Goal: Obtain resource: Obtain resource

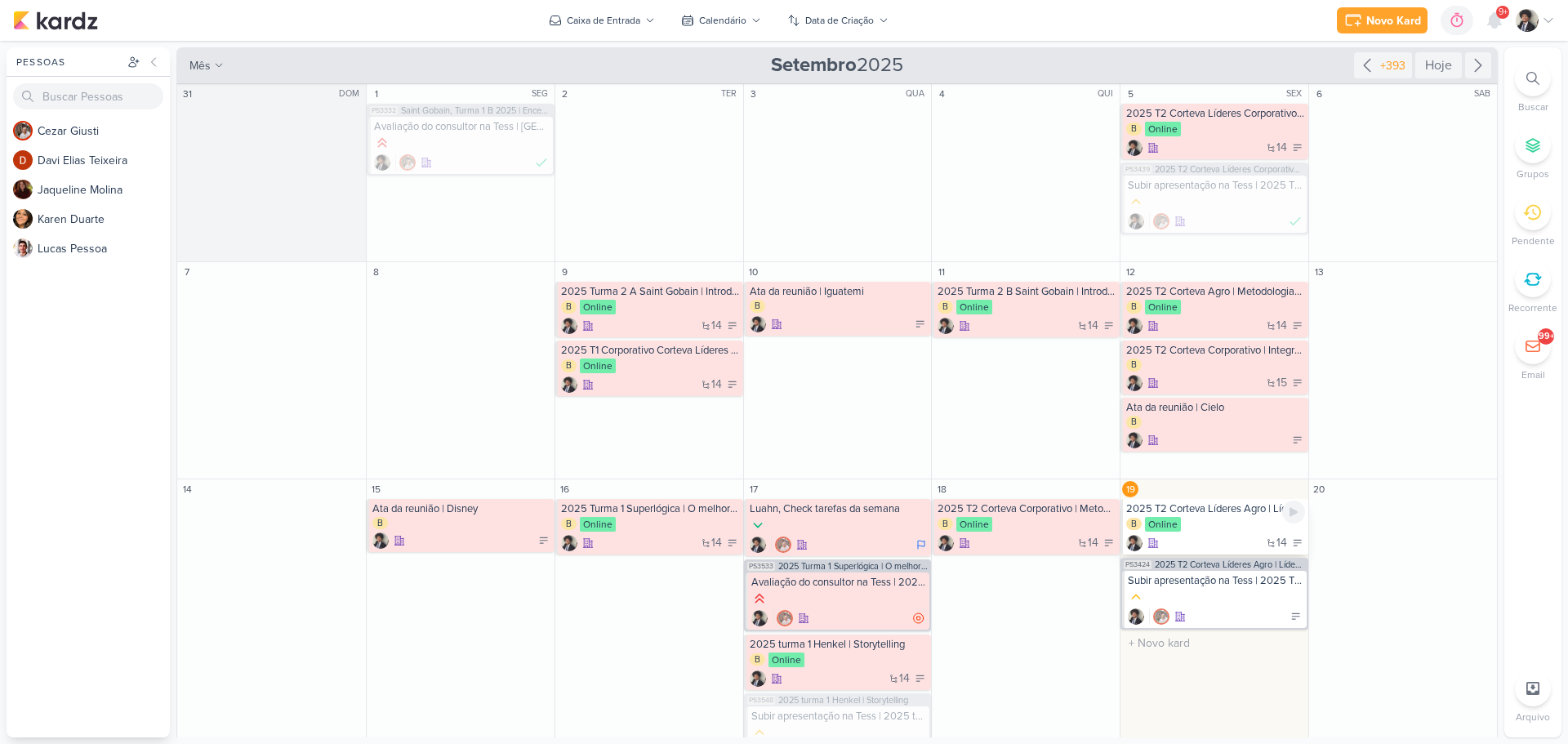
click at [1206, 514] on div "2025 T2 Corteva Líderes Agro | Líder Formador" at bounding box center [1215, 508] width 179 height 13
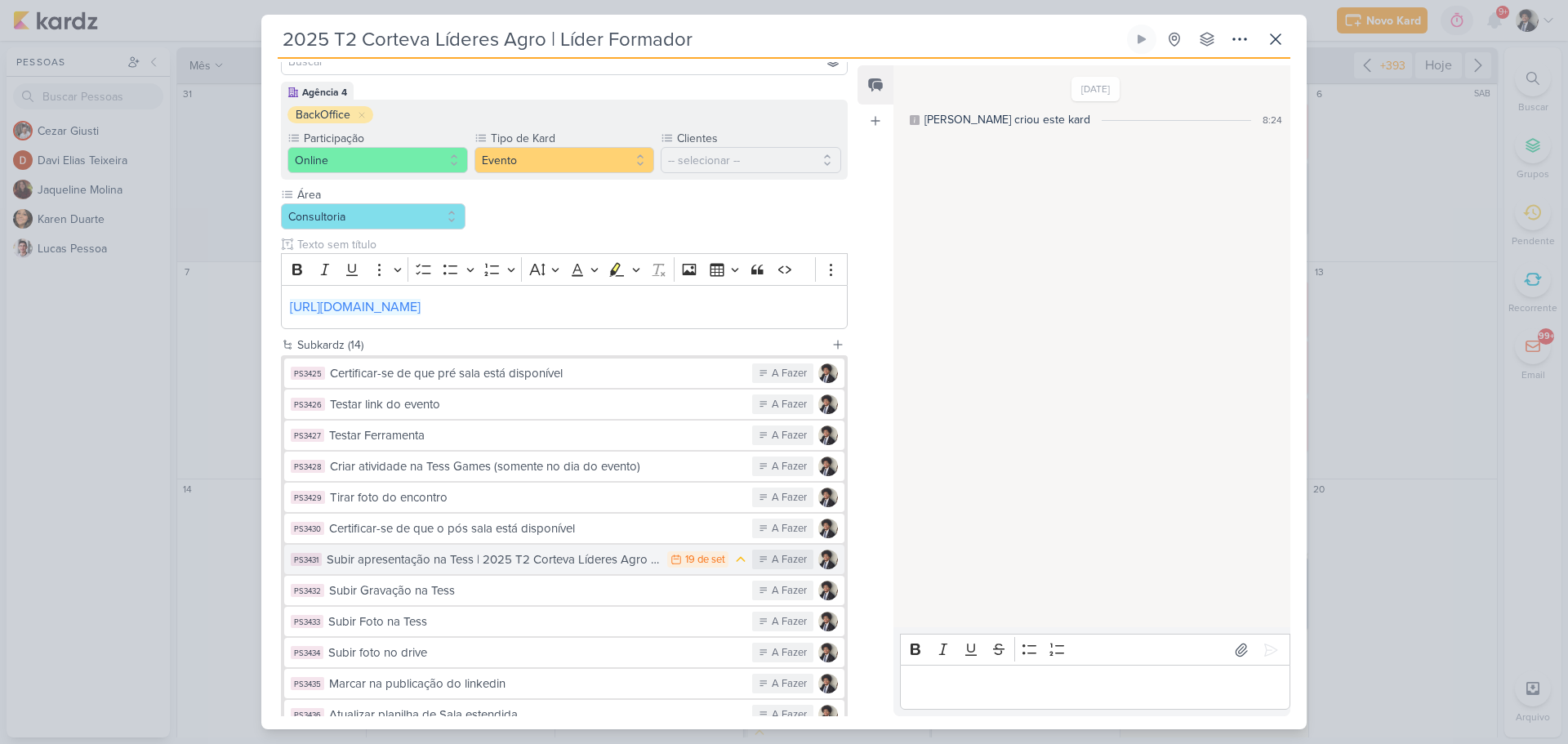
scroll to position [302, 0]
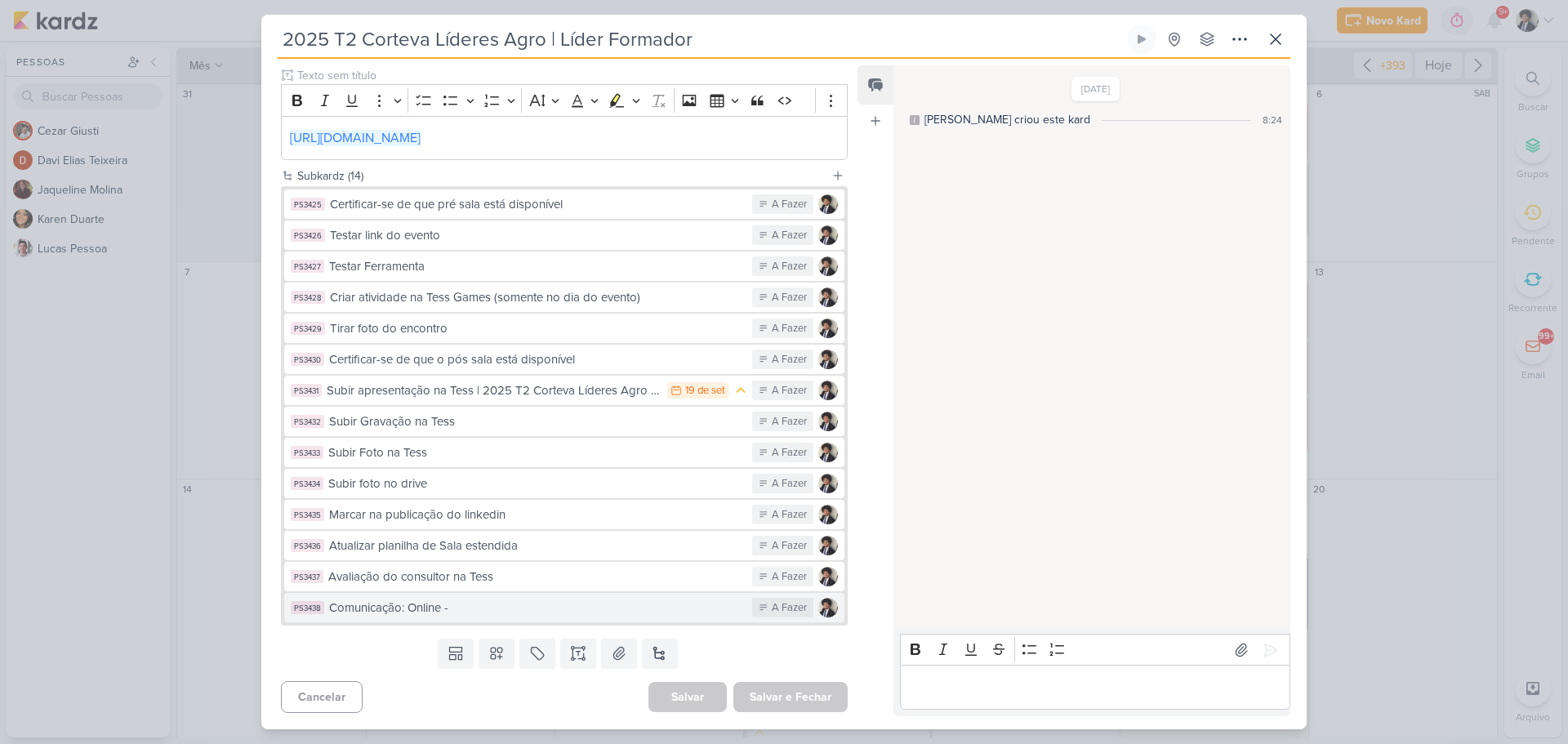
click at [526, 613] on div "Comunicação: Online -" at bounding box center [537, 608] width 415 height 19
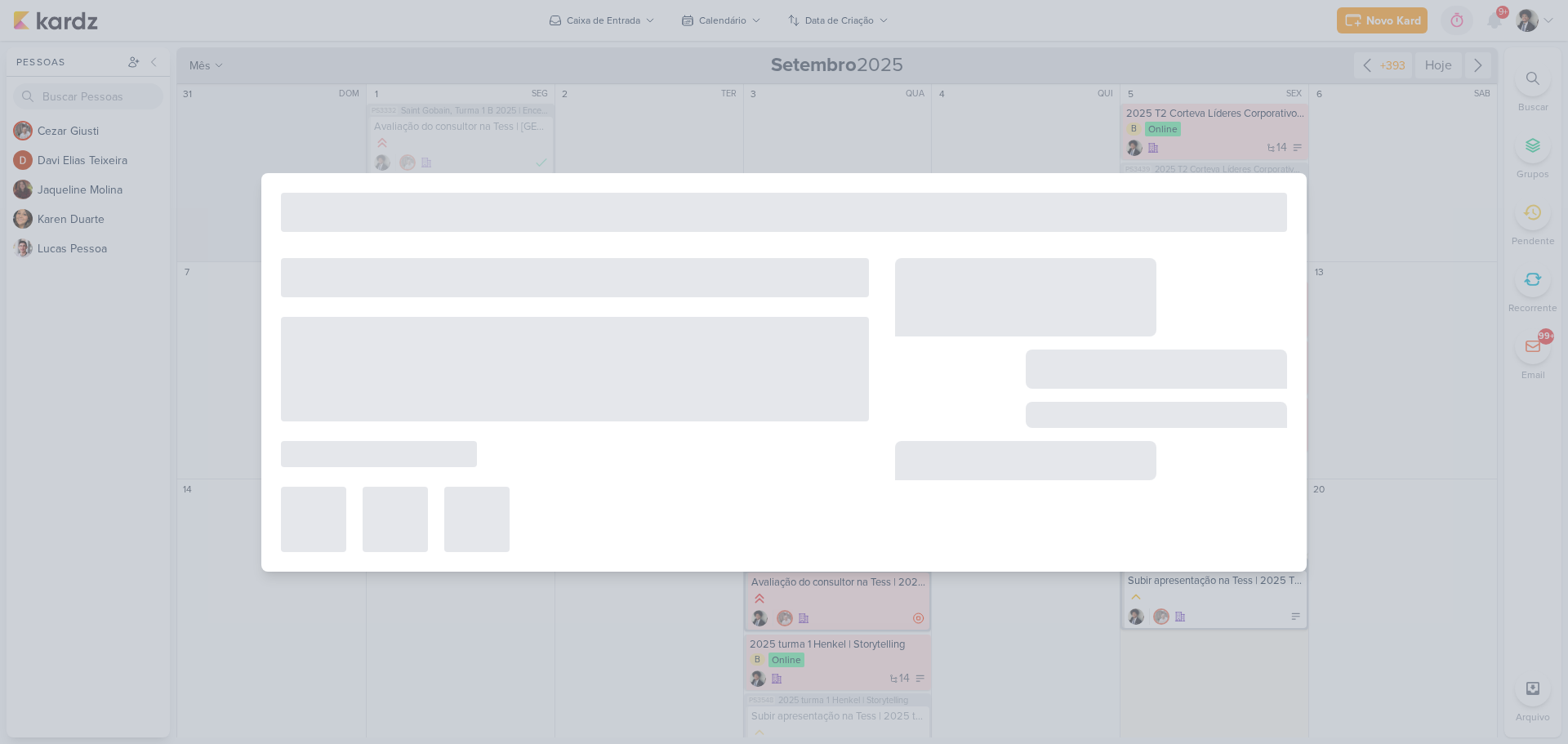
type input "Comunicação: Online -"
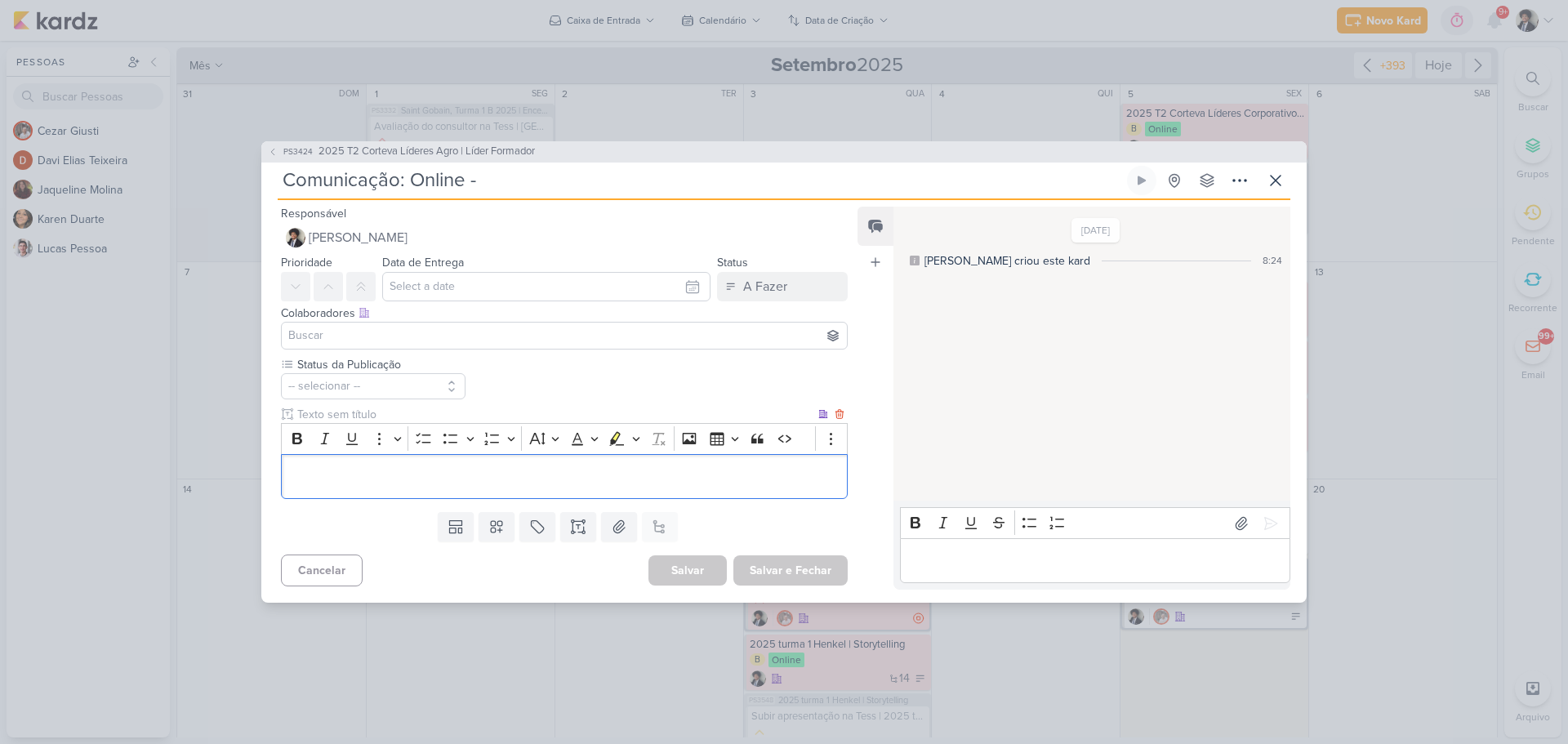
click at [524, 462] on div "Editor editing area: main" at bounding box center [564, 477] width 567 height 45
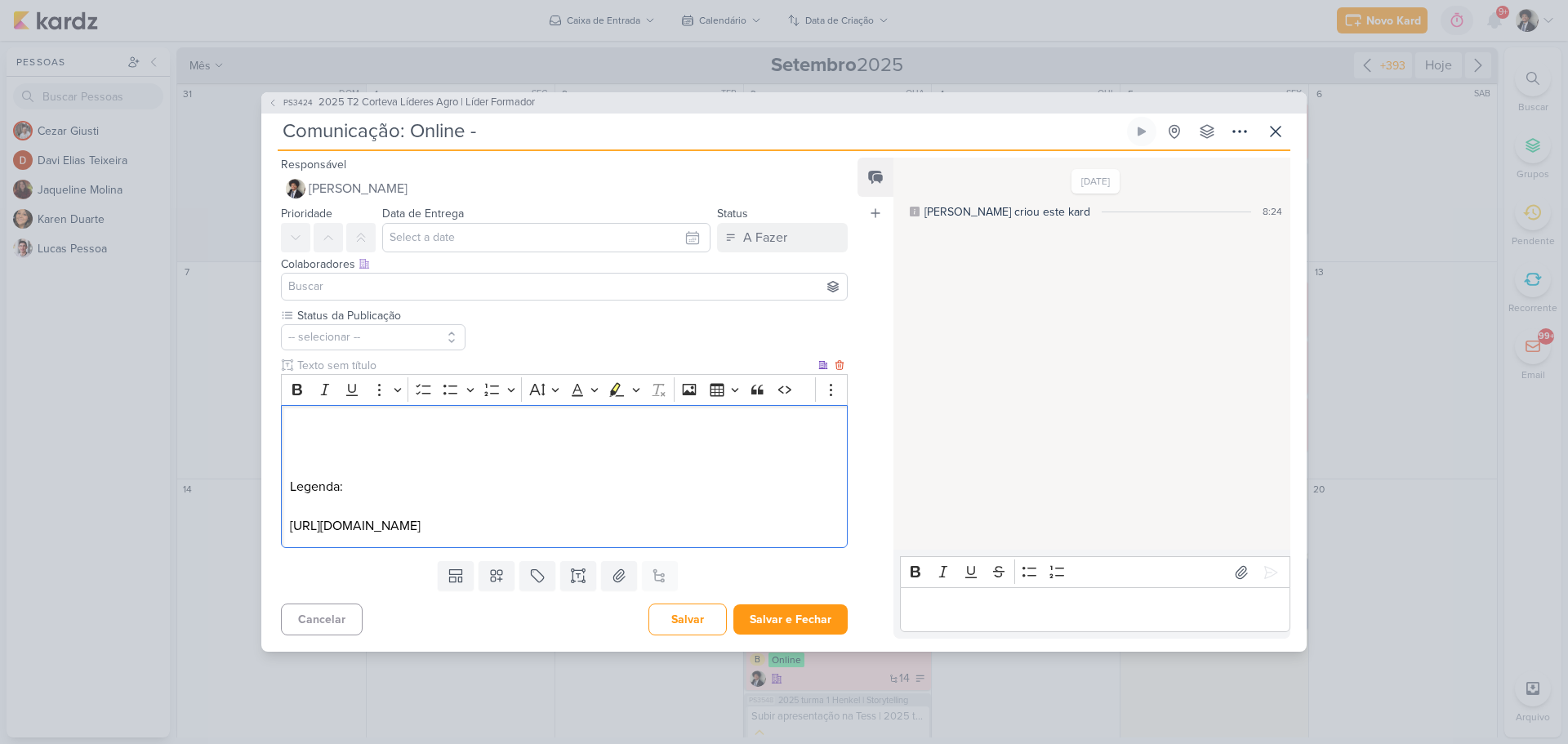
click at [439, 529] on p "[URL][DOMAIN_NAME]" at bounding box center [564, 525] width 549 height 19
click at [365, 411] on div "Legenda:" at bounding box center [564, 477] width 567 height 143
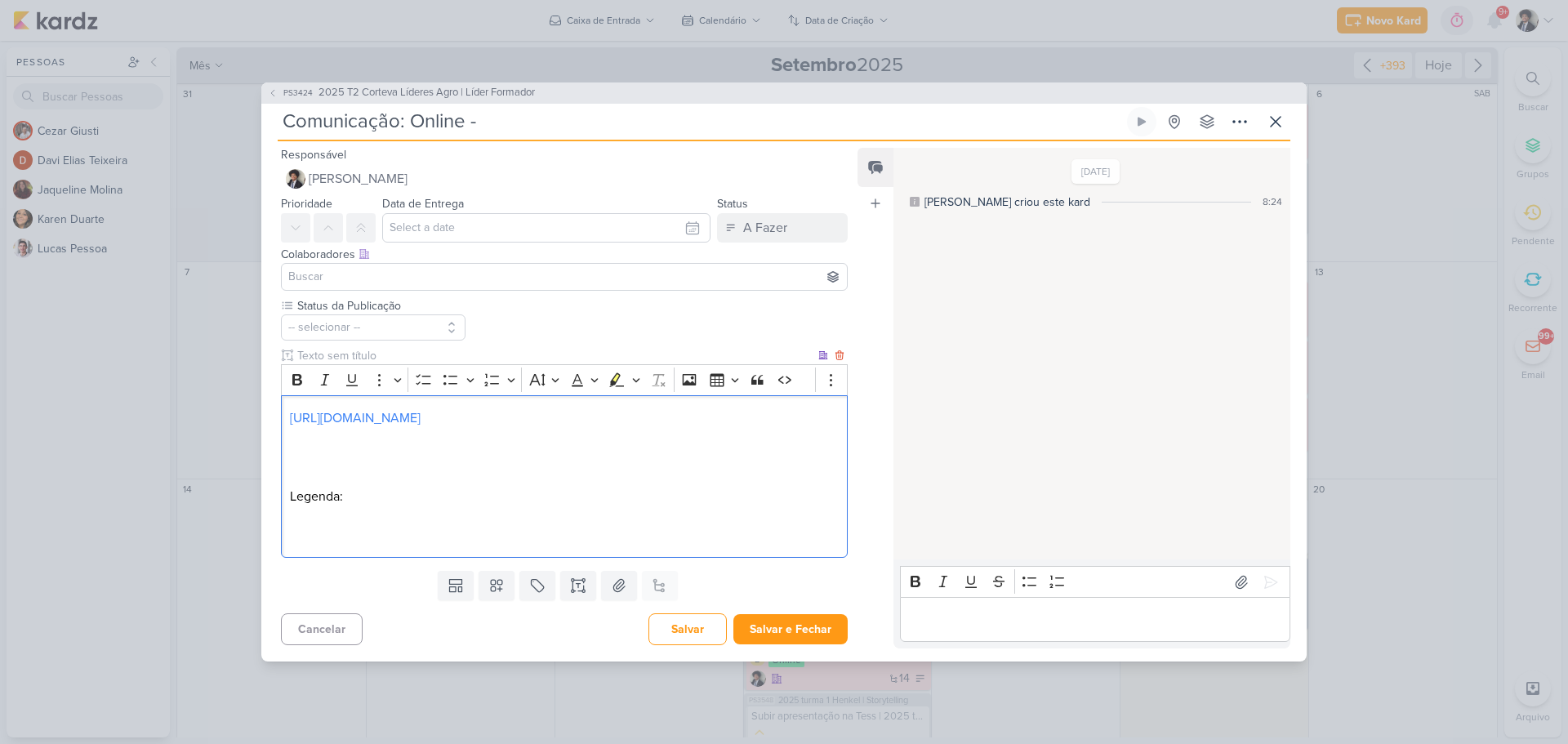
click at [359, 528] on p "Editor editing area: main" at bounding box center [564, 536] width 549 height 19
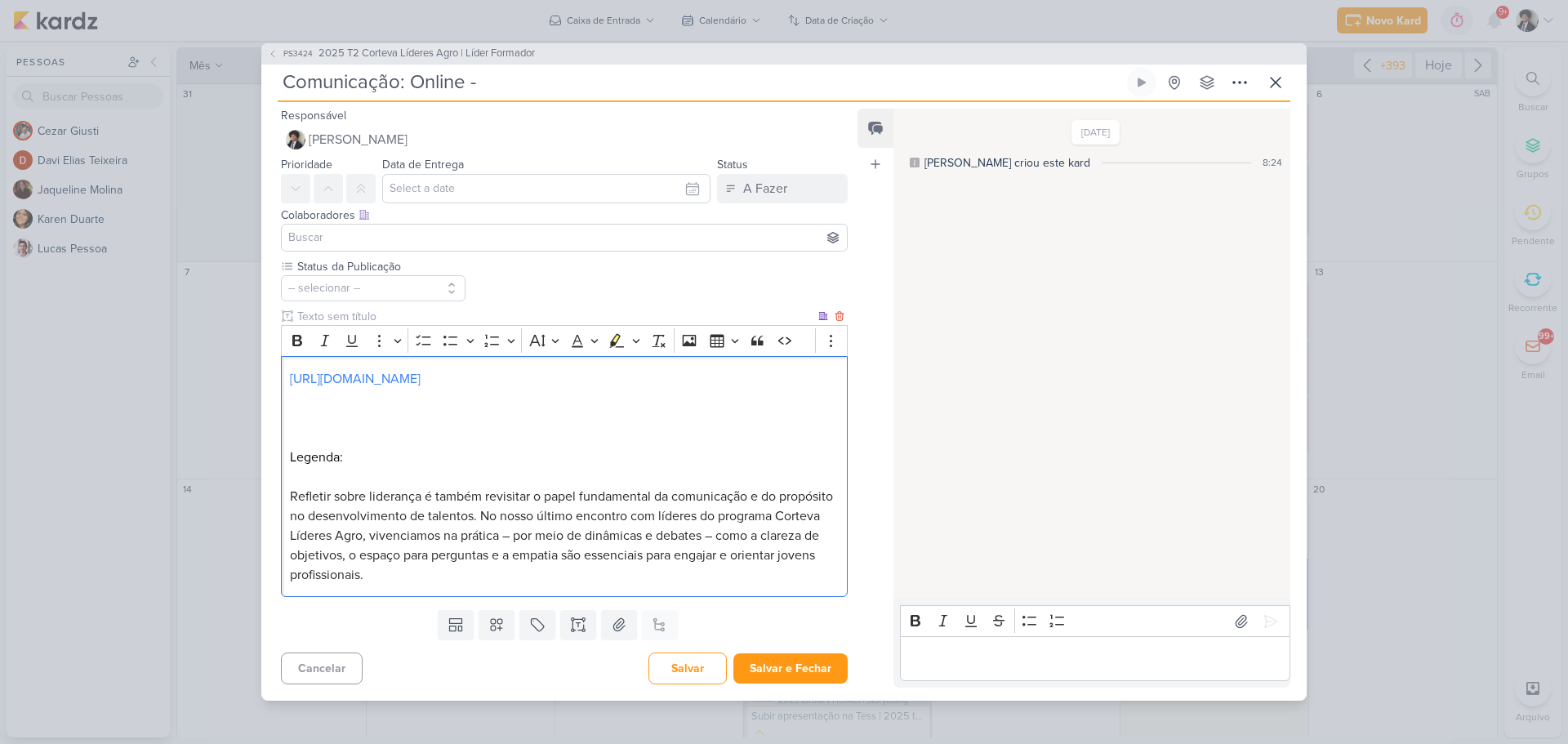
click at [608, 517] on span "Refletir sobre liderança é também revisitar o papel fundamental da comunicação …" at bounding box center [561, 536] width 543 height 95
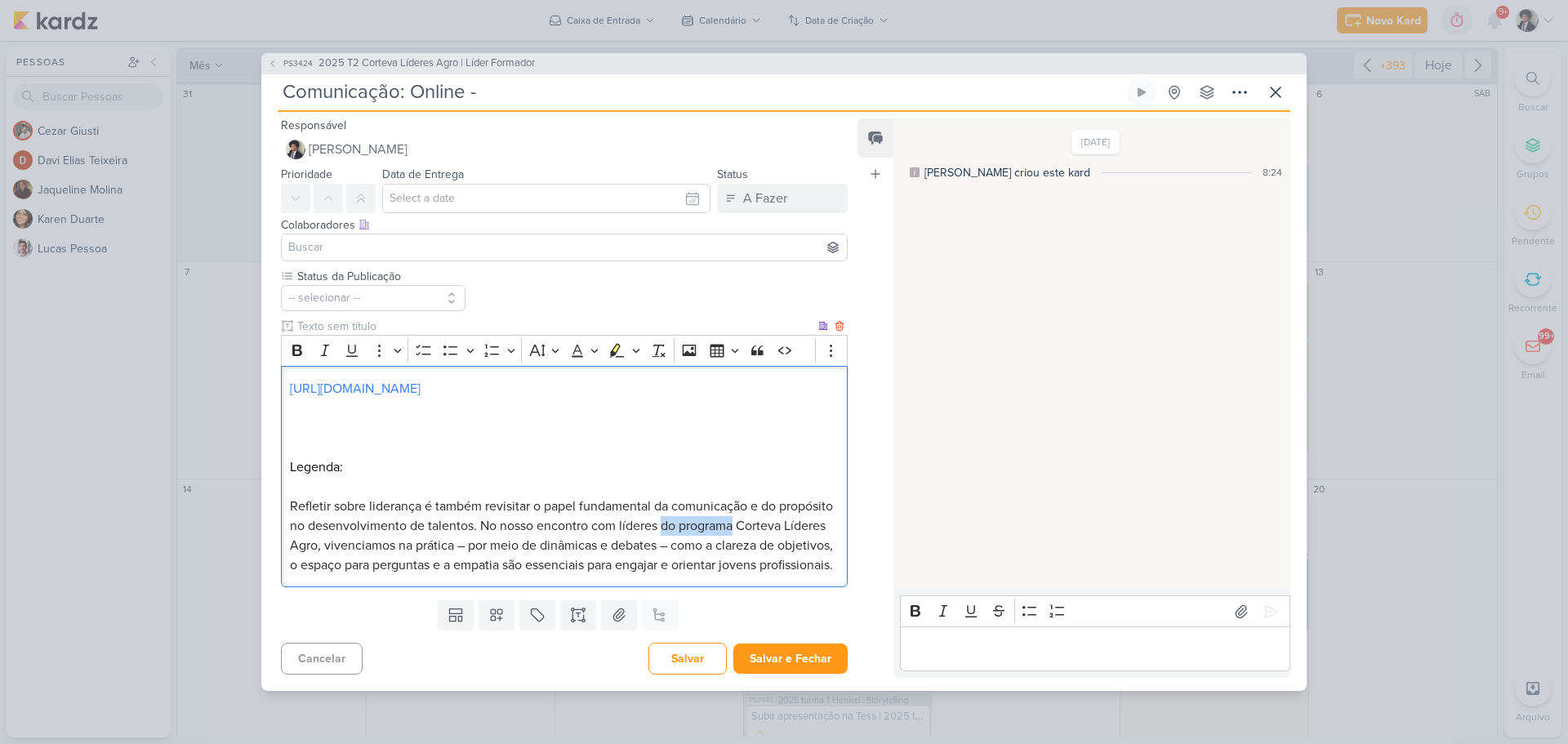
drag, startPoint x: 721, startPoint y: 514, endPoint x: 801, endPoint y: 518, distance: 80.1
click at [801, 518] on p "Refletir sobre liderança é também revisitar o papel fundamental da comunicação …" at bounding box center [564, 536] width 549 height 78
click at [801, 516] on span "Refletir sobre liderança é também revisitar o papel fundamental da comunicação …" at bounding box center [561, 536] width 543 height 75
click at [797, 521] on span "Refletir sobre liderança é também revisitar o papel fundamental da comunicação …" at bounding box center [561, 536] width 543 height 75
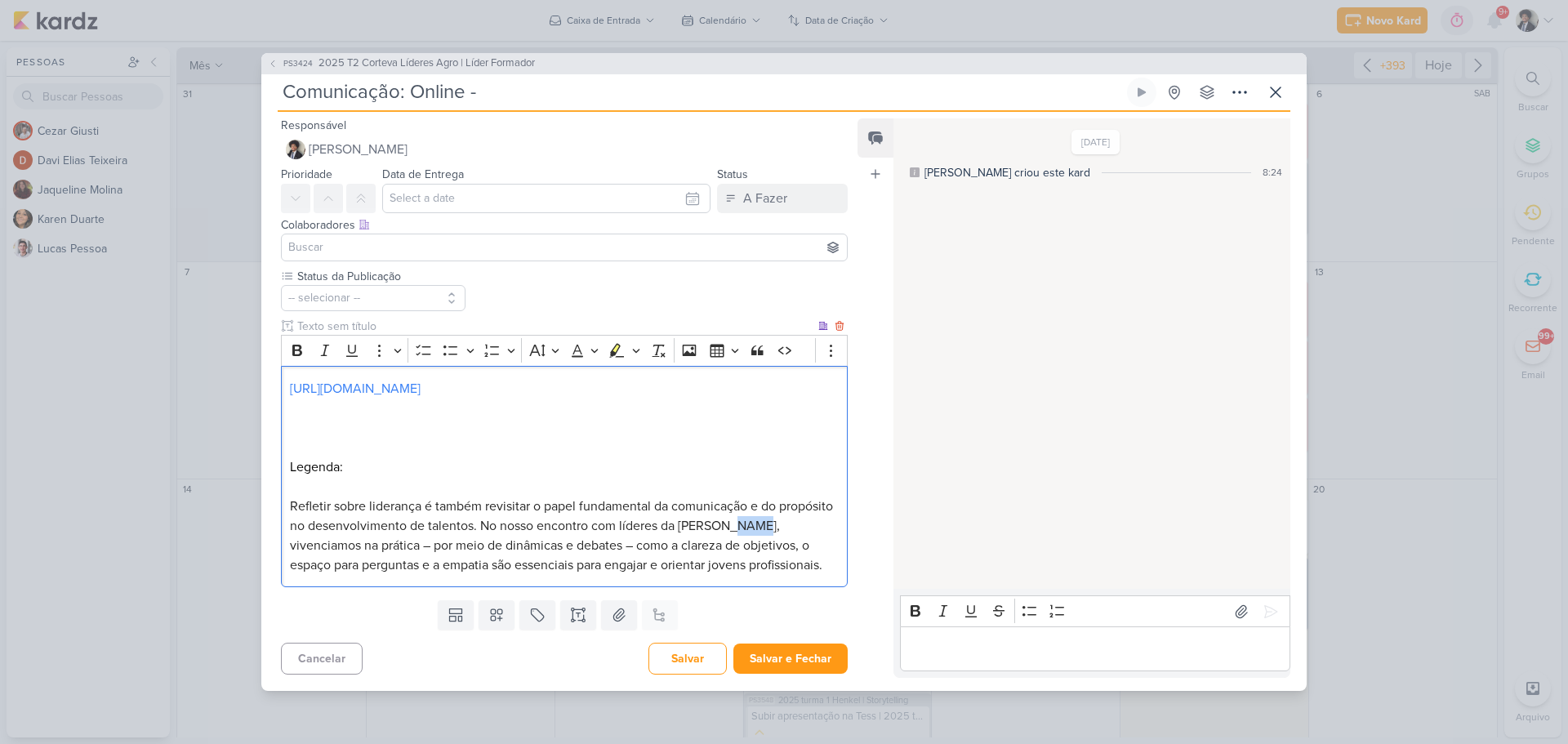
click at [797, 521] on span "Refletir sobre liderança é também revisitar o papel fundamental da comunicação …" at bounding box center [561, 536] width 543 height 75
click at [739, 531] on span "Refletir sobre liderança é também revisitar o papel fundamental da comunicação …" at bounding box center [561, 536] width 543 height 75
click at [423, 549] on span "Refletir sobre liderança é também revisitar o papel fundamental da comunicação …" at bounding box center [561, 536] width 543 height 75
drag, startPoint x: 478, startPoint y: 545, endPoint x: 614, endPoint y: 550, distance: 136.1
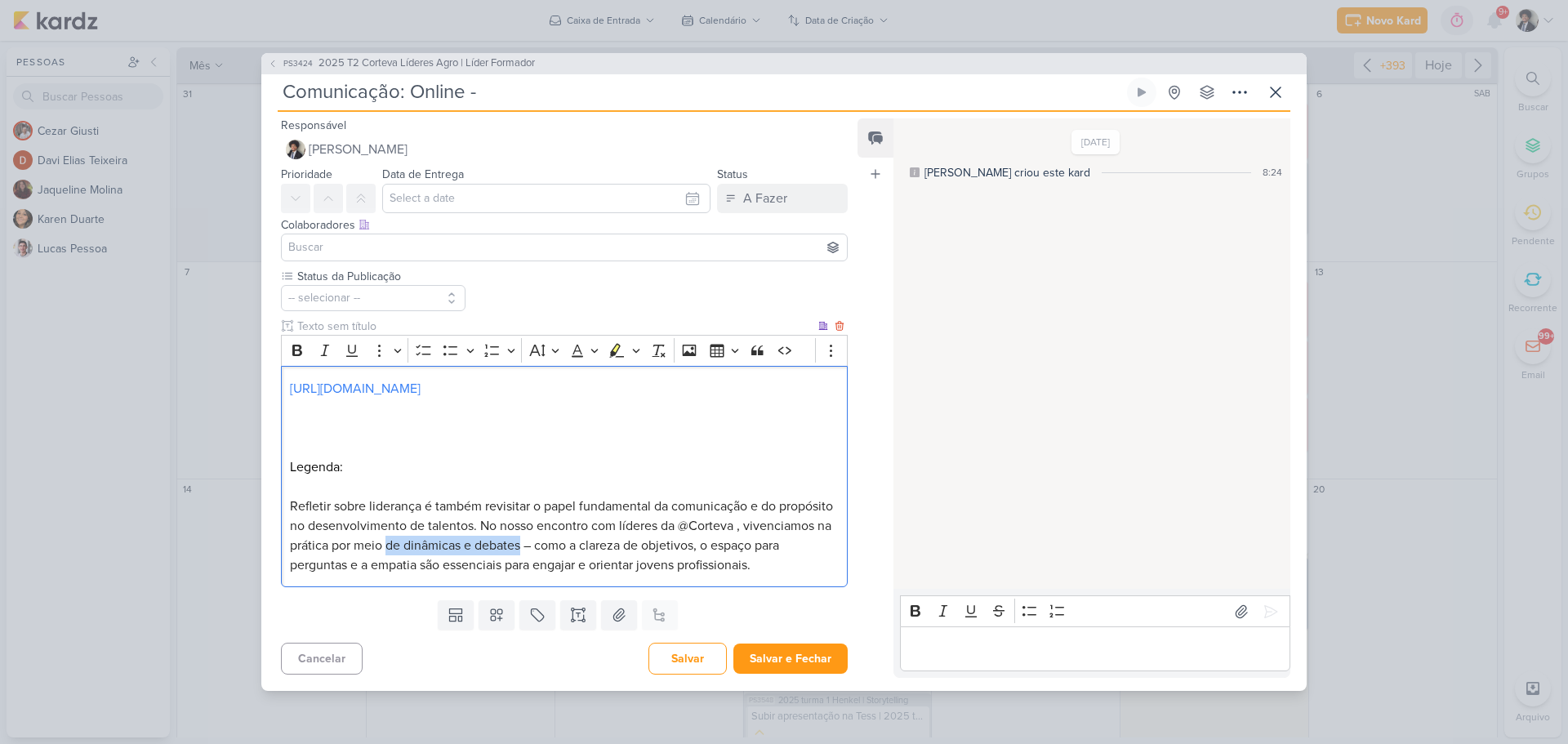
click at [614, 550] on span "Refletir sobre liderança é também revisitar o papel fundamental da comunicação …" at bounding box center [561, 536] width 543 height 75
drag, startPoint x: 423, startPoint y: 545, endPoint x: 497, endPoint y: 547, distance: 74.0
click at [497, 547] on span "Refletir sobre liderança é também revisitar o papel fundamental da comunicação …" at bounding box center [561, 536] width 543 height 75
click at [330, 544] on span "Refletir sobre liderança é também revisitar o papel fundamental da comunicação …" at bounding box center [561, 536] width 543 height 75
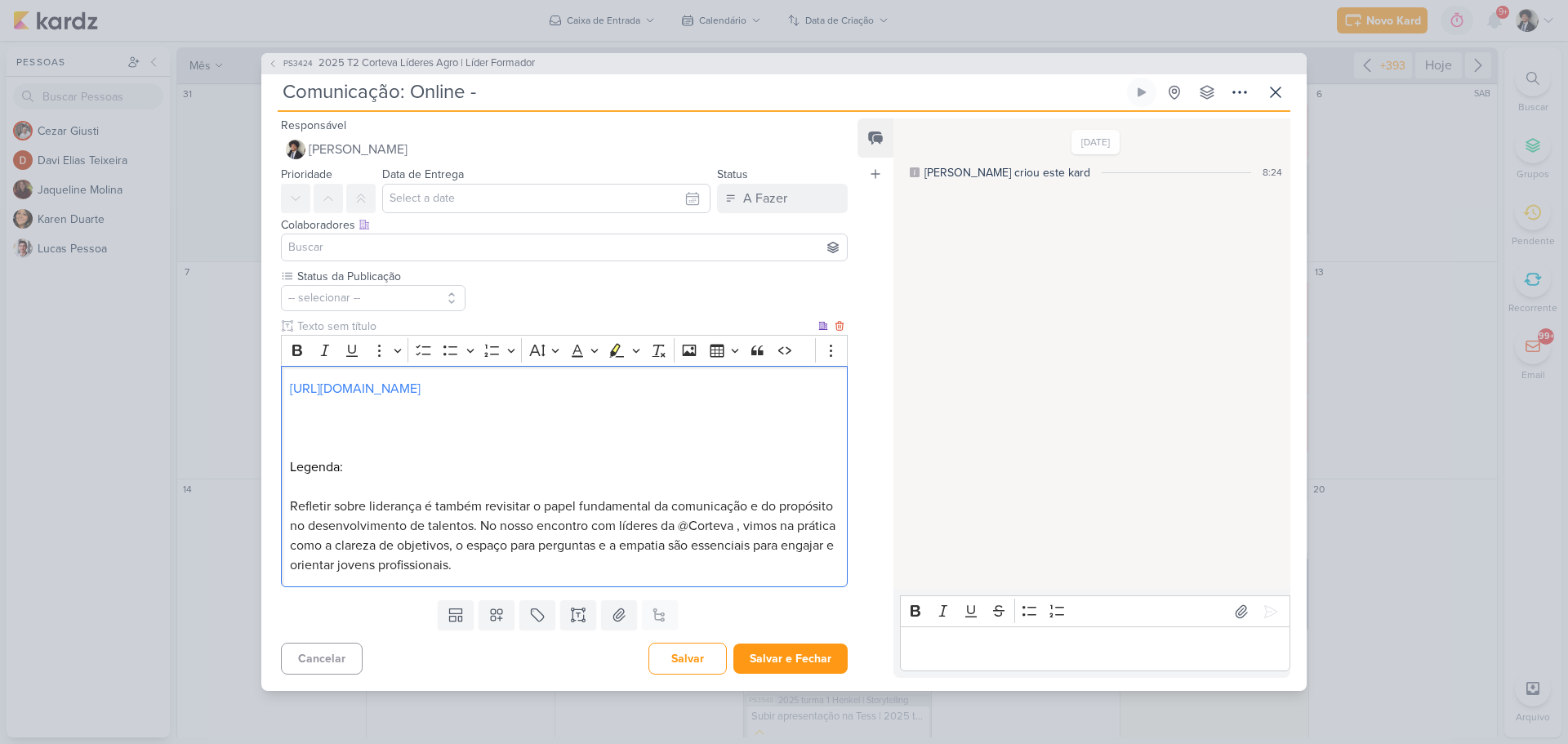
click at [625, 562] on p "Refletir sobre liderança é também revisitar o papel fundamental da comunicação …" at bounding box center [564, 536] width 549 height 78
click at [640, 565] on p "Refletir sobre liderança é também revisitar o papel fundamental da comunicação …" at bounding box center [564, 536] width 549 height 78
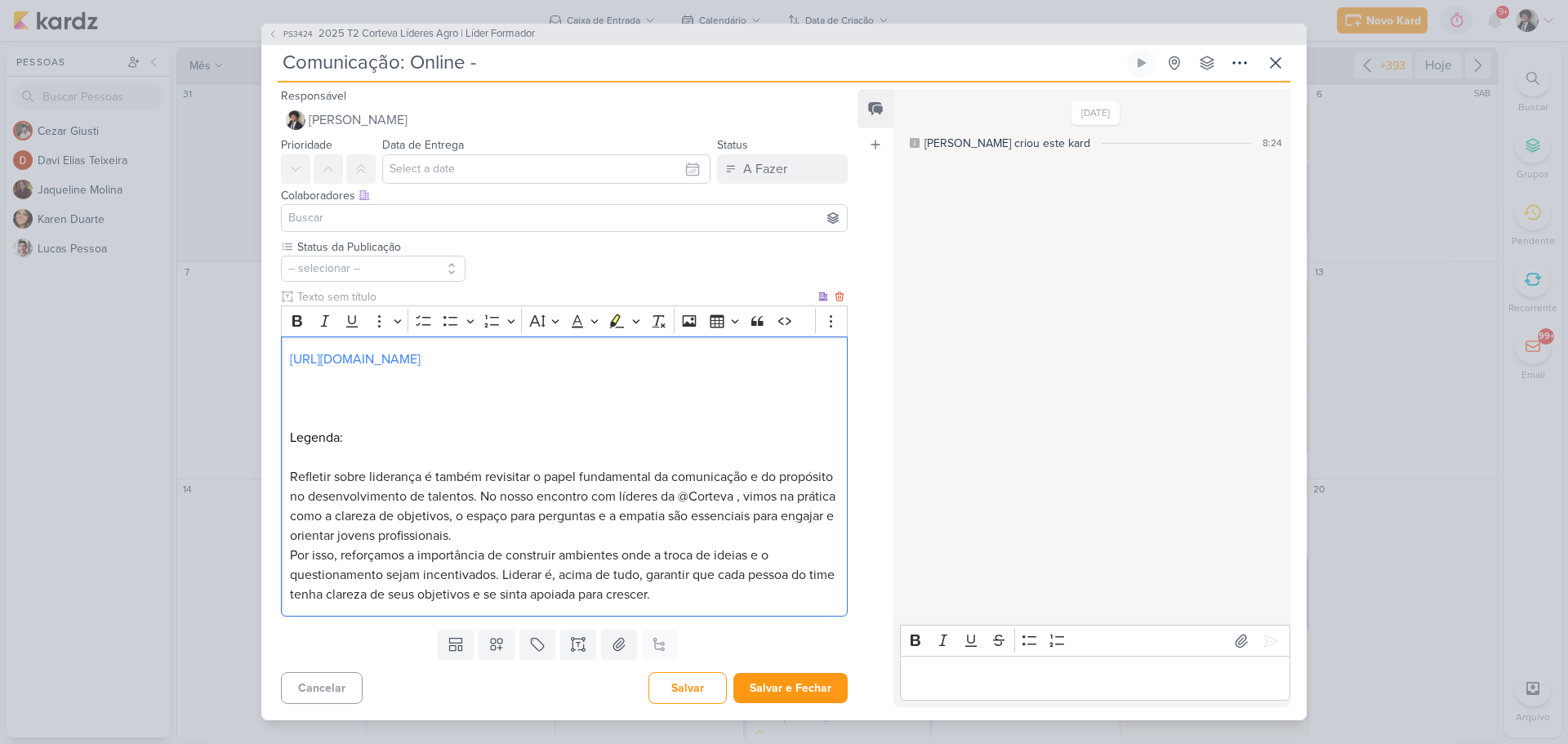
click at [640, 539] on p "Refletir sobre liderança é também revisitar o papel fundamental da comunicação …" at bounding box center [564, 506] width 549 height 78
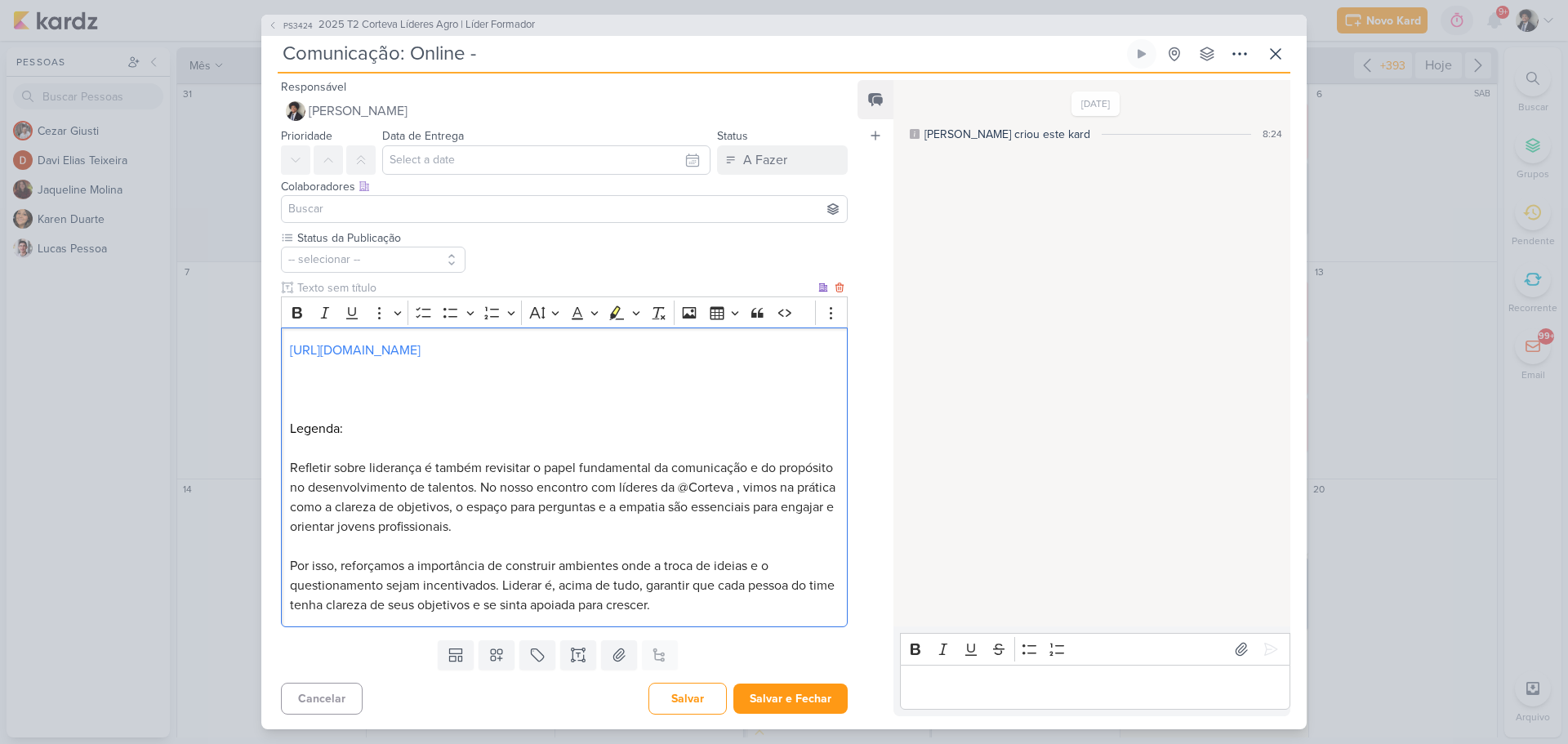
click at [706, 602] on p "Por isso, reforçamos a importância de construir ambientes onde a troca de ideia…" at bounding box center [564, 585] width 549 height 58
click at [421, 355] on link "[URL][DOMAIN_NAME]" at bounding box center [355, 350] width 131 height 17
click at [336, 490] on span "Refletir sobre liderança é também revisitar o papel fundamental da comunicação …" at bounding box center [563, 497] width 545 height 75
click at [736, 606] on p "Por isso, reforçamos a importância de construir ambientes onde a troca de ideia…" at bounding box center [564, 585] width 549 height 58
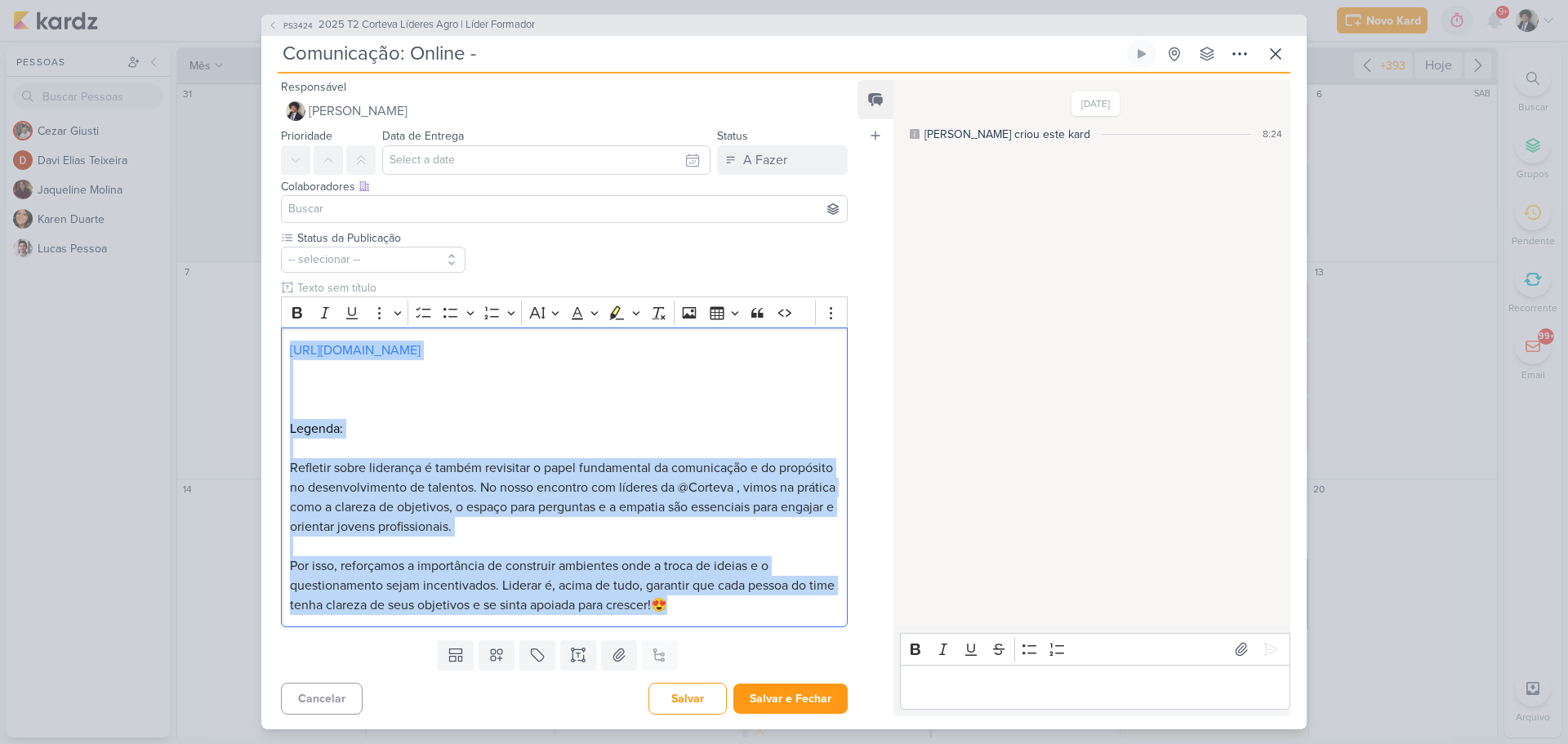
drag, startPoint x: 736, startPoint y: 606, endPoint x: 260, endPoint y: 341, distance: 544.8
click at [260, 341] on div "PS3424 2025 T2 Corteva Líderes Agro | Líder Formador Comunicação: Online -" at bounding box center [784, 372] width 1568 height 744
copy div "[URL][DOMAIN_NAME] Legenda: Refletir sobre liderança é também revisitar o papel…"
click at [724, 599] on p "Por isso, reforçamos a importância de construir ambientes onde a troca de ideia…" at bounding box center [564, 585] width 549 height 58
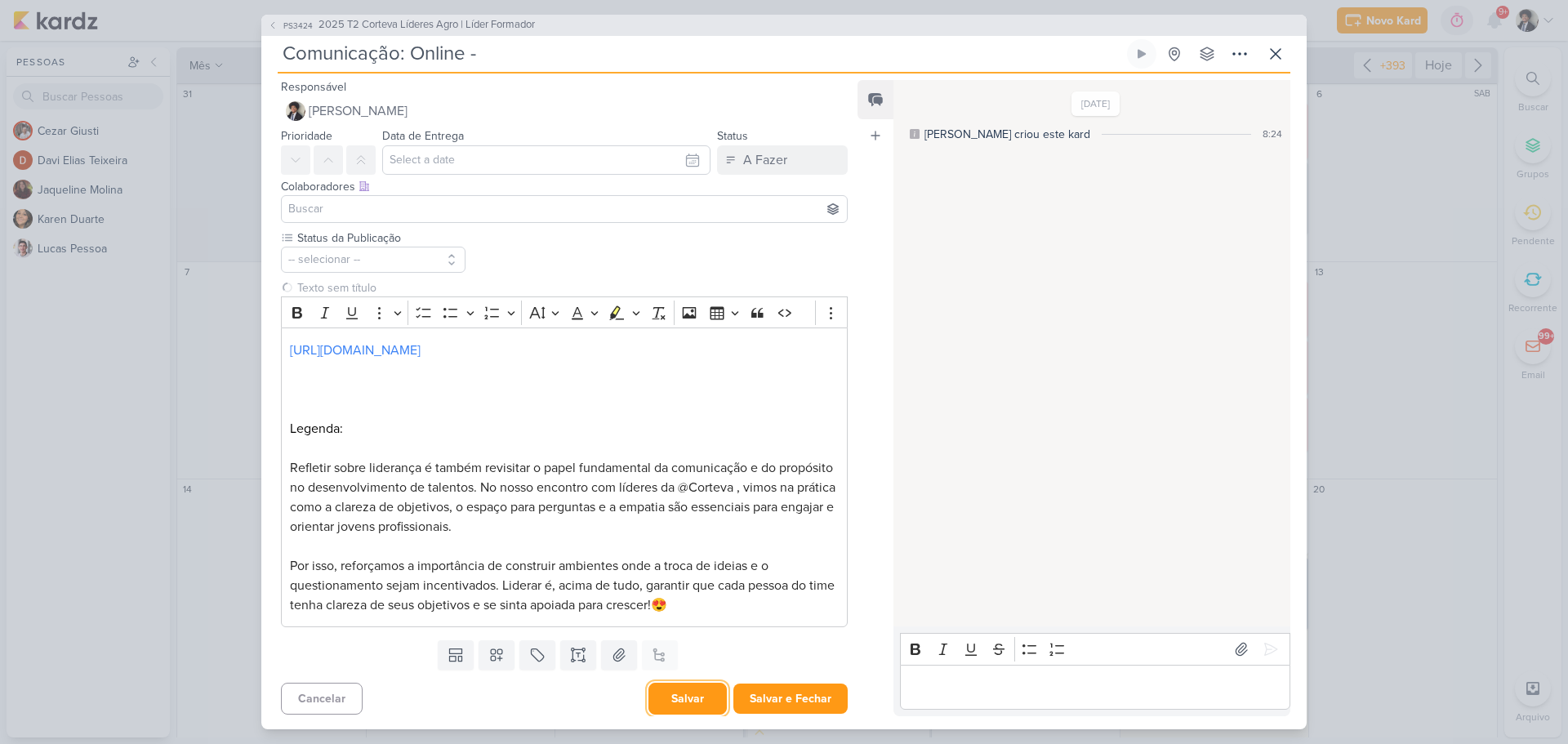
click at [692, 693] on button "Salvar" at bounding box center [687, 699] width 78 height 32
click at [1274, 52] on icon at bounding box center [1274, 53] width 10 height 10
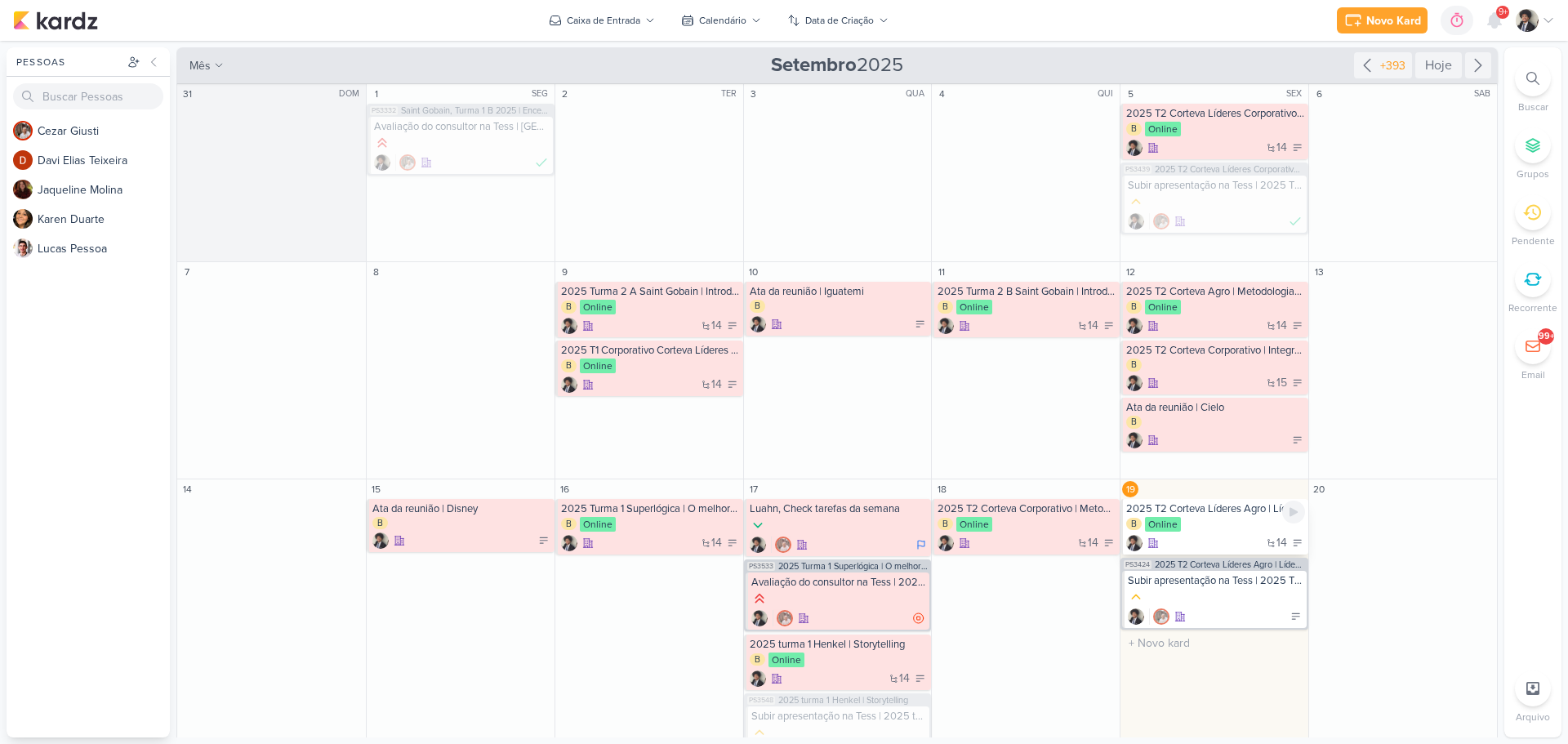
click at [1187, 533] on div "2025 T2 Corteva Líderes Agro | Líder Formador B Online 14" at bounding box center [1214, 527] width 188 height 56
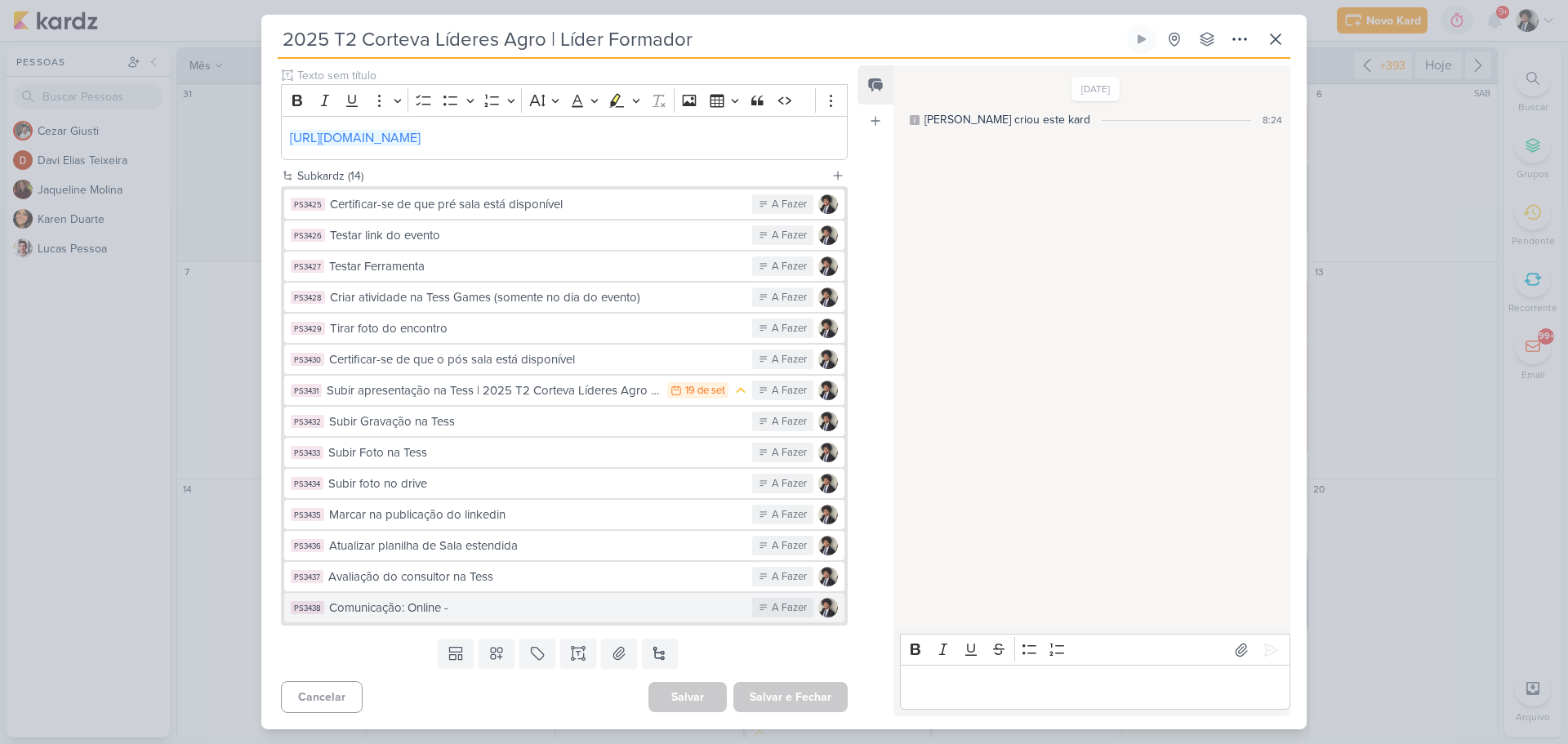
click at [638, 615] on div "Comunicação: Online -" at bounding box center [537, 608] width 415 height 19
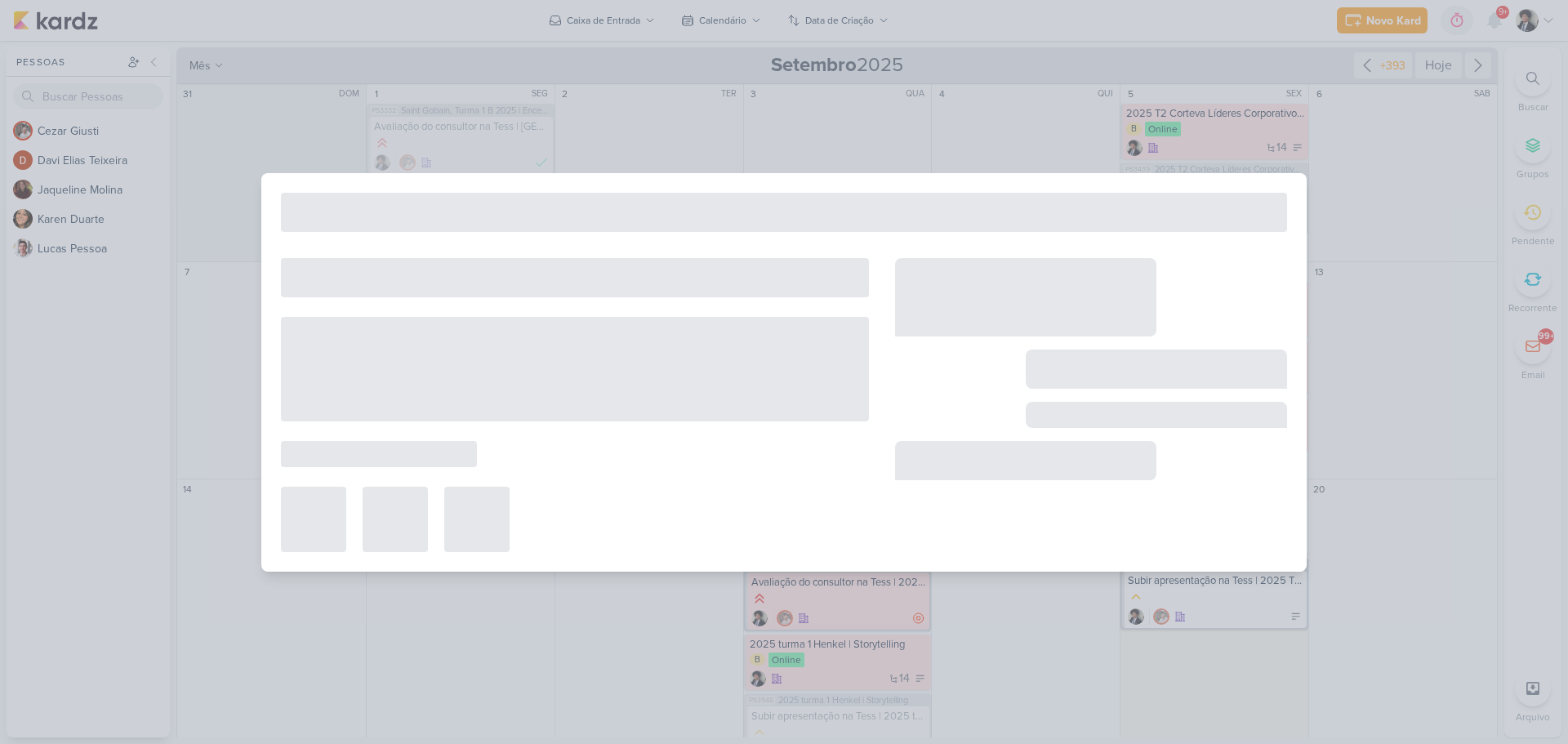
type input "Comunicação: Online -"
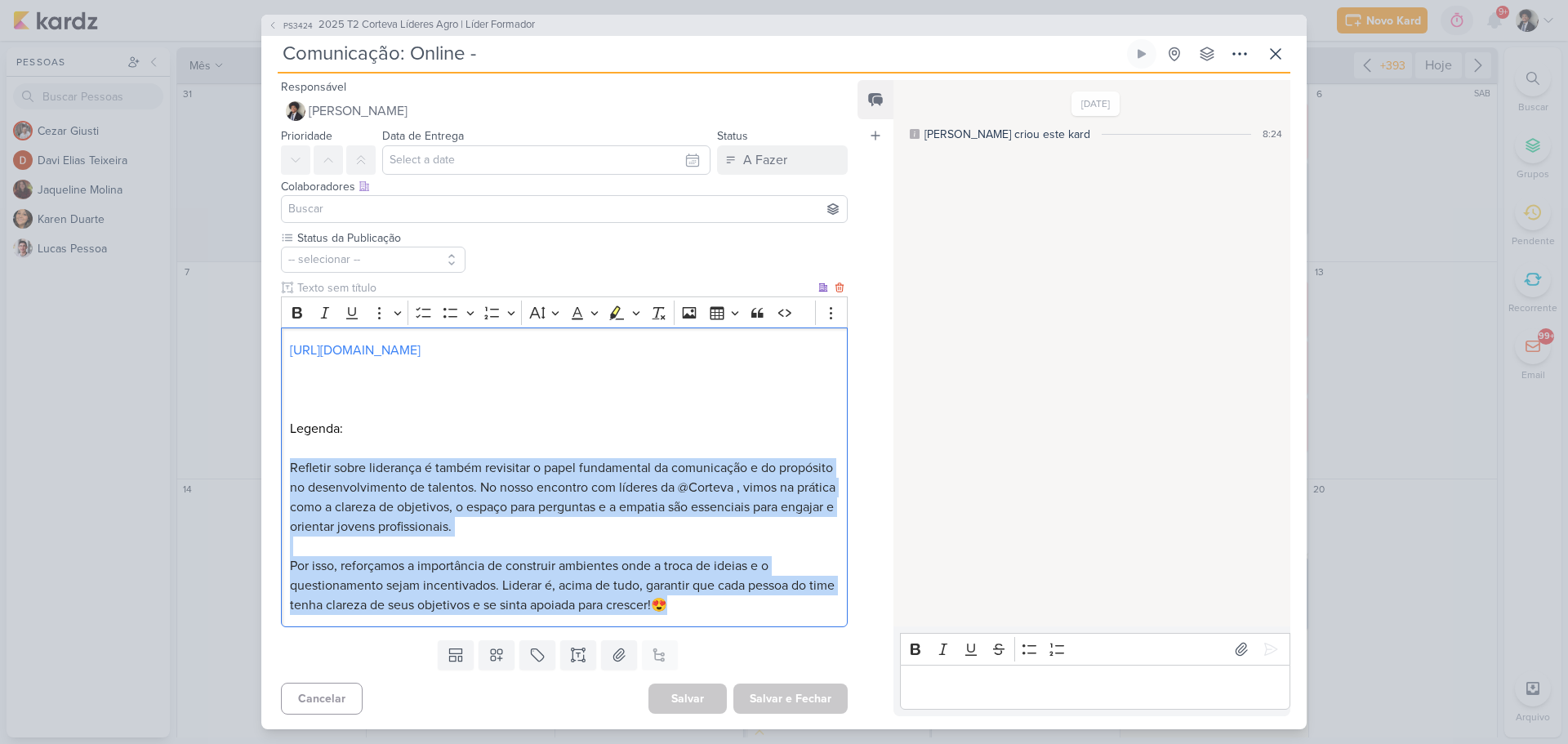
drag, startPoint x: 289, startPoint y: 466, endPoint x: 727, endPoint y: 614, distance: 462.3
click at [727, 614] on div "[URL][DOMAIN_NAME] Legenda: Refletir sobre liderança é também revisitar o papel…" at bounding box center [564, 477] width 567 height 300
copy div "Refletir sobre liderança é também revisitar o papel fundamental da comunicação …"
click at [421, 348] on link "[URL][DOMAIN_NAME]" at bounding box center [355, 350] width 131 height 17
